Goal: Transaction & Acquisition: Subscribe to service/newsletter

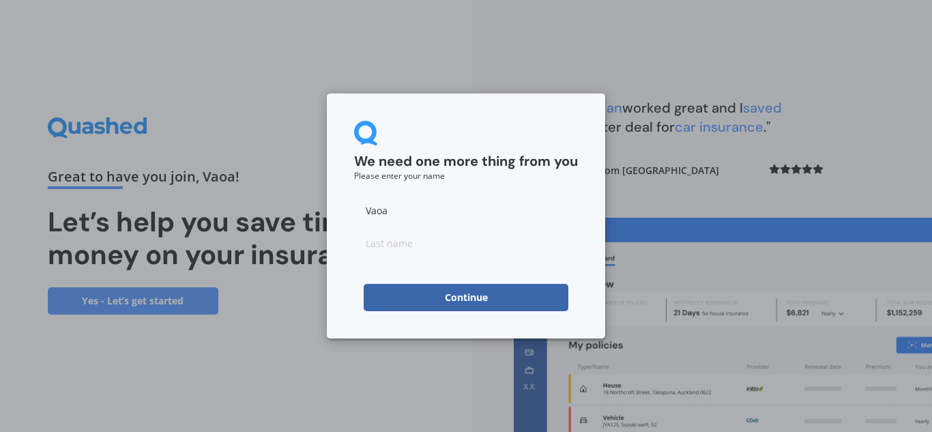
click at [468, 248] on input at bounding box center [466, 242] width 224 height 27
type input "Muaulu"
click at [442, 306] on button "Continue" at bounding box center [466, 297] width 205 height 27
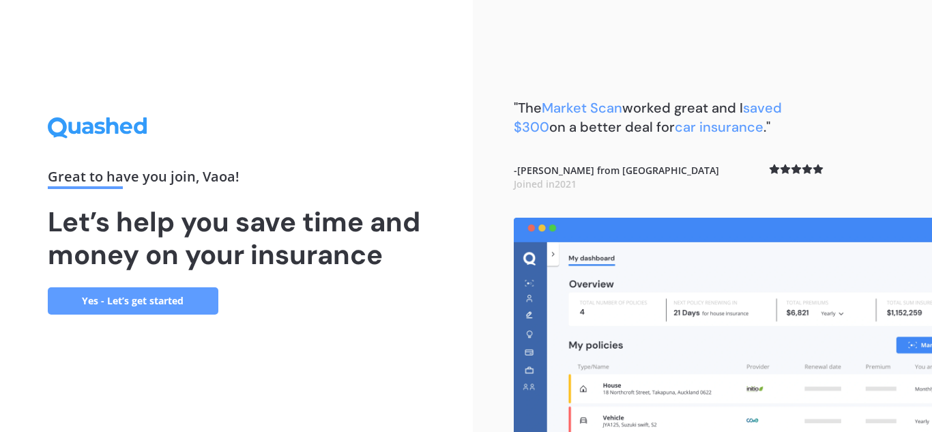
click at [182, 301] on link "Yes - Let’s get started" at bounding box center [133, 300] width 171 height 27
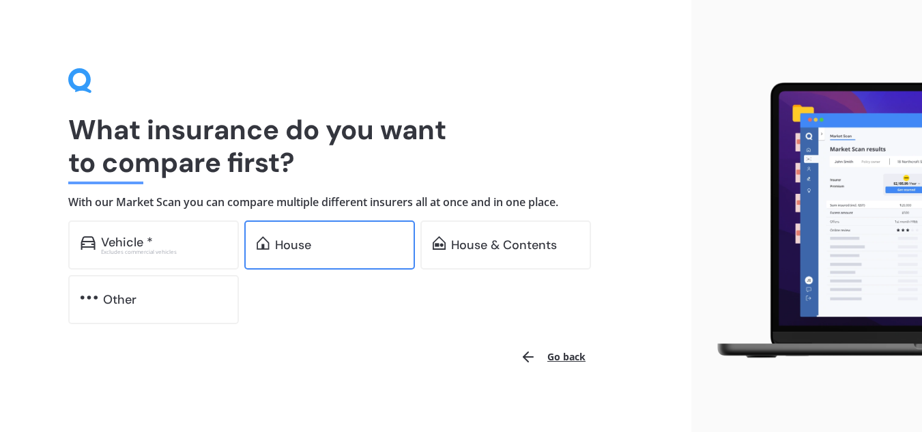
click at [321, 255] on div "House" at bounding box center [329, 244] width 171 height 49
